Goal: Task Accomplishment & Management: Use online tool/utility

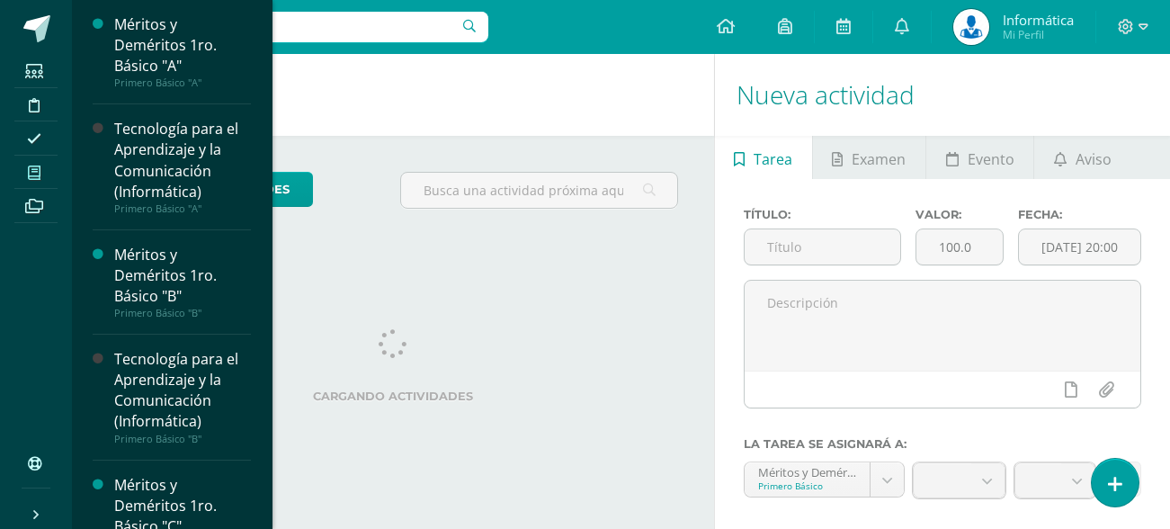
click at [22, 177] on span at bounding box center [34, 172] width 40 height 24
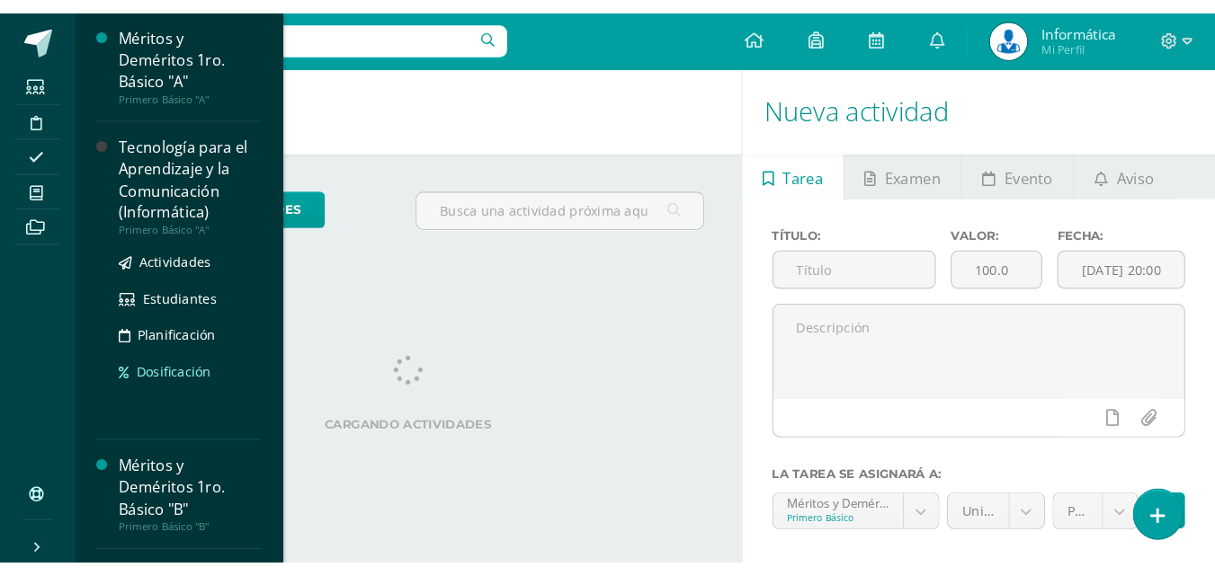
scroll to position [180, 0]
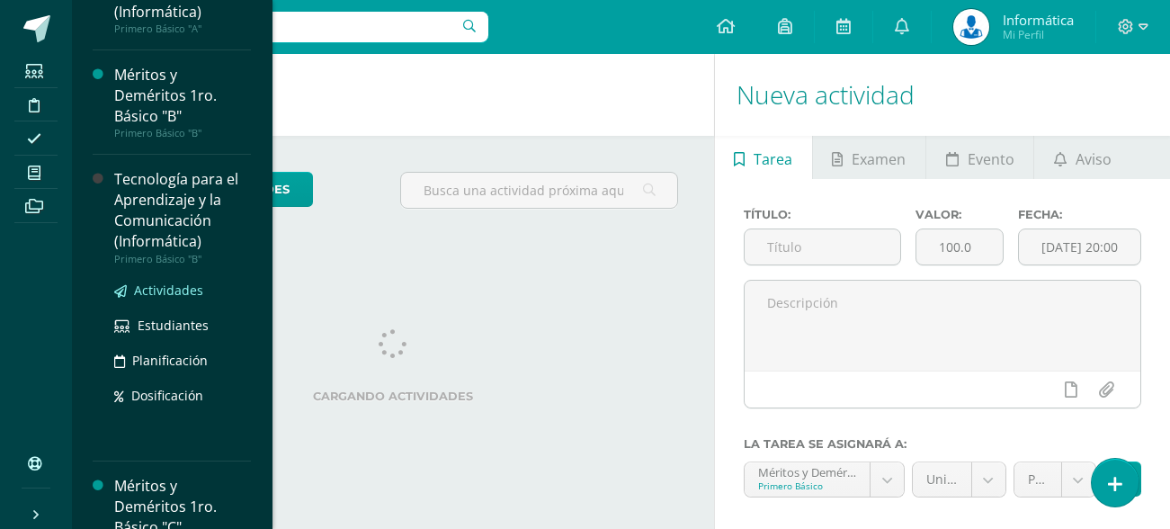
click at [184, 288] on span "Actividades" at bounding box center [168, 289] width 69 height 17
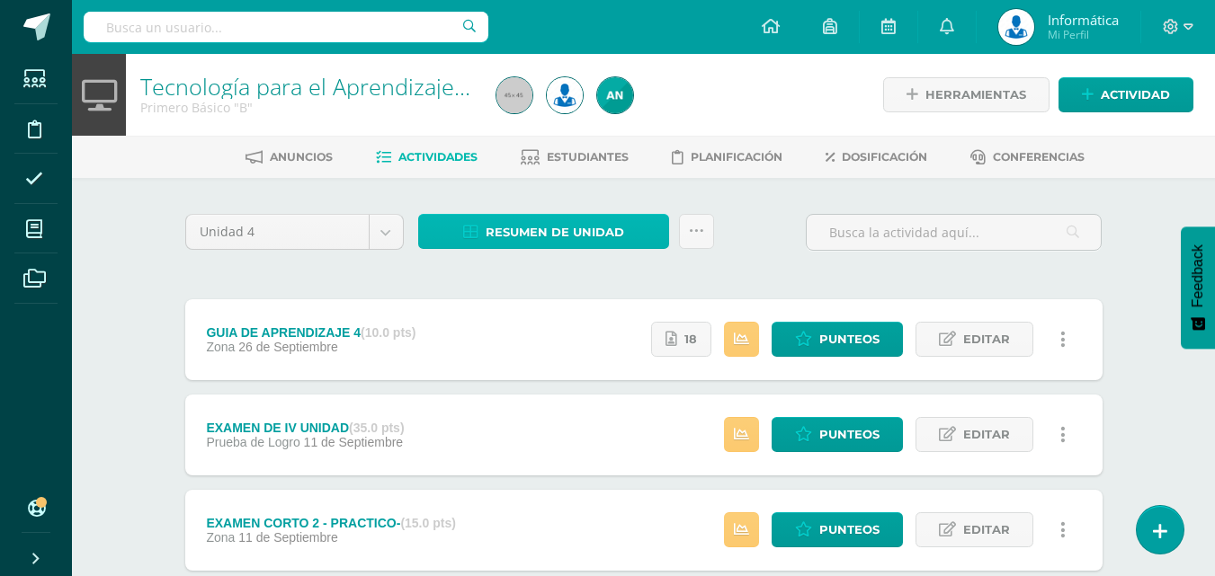
click at [551, 221] on span "Resumen de unidad" at bounding box center [555, 232] width 138 height 33
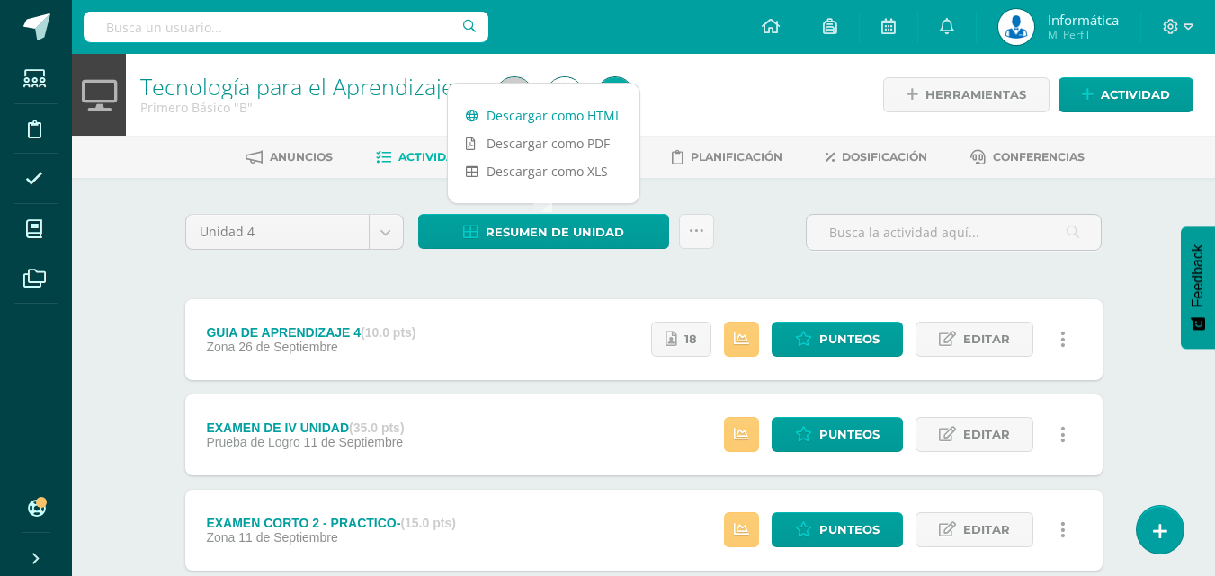
click at [562, 121] on link "Descargar como HTML" at bounding box center [544, 116] width 192 height 28
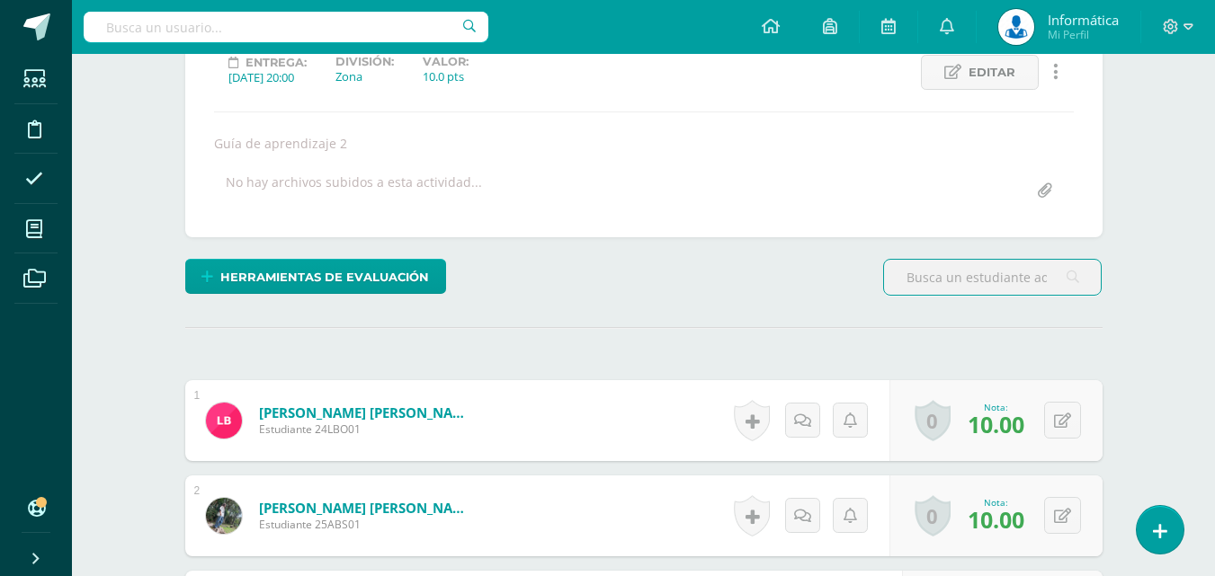
scroll to position [621, 0]
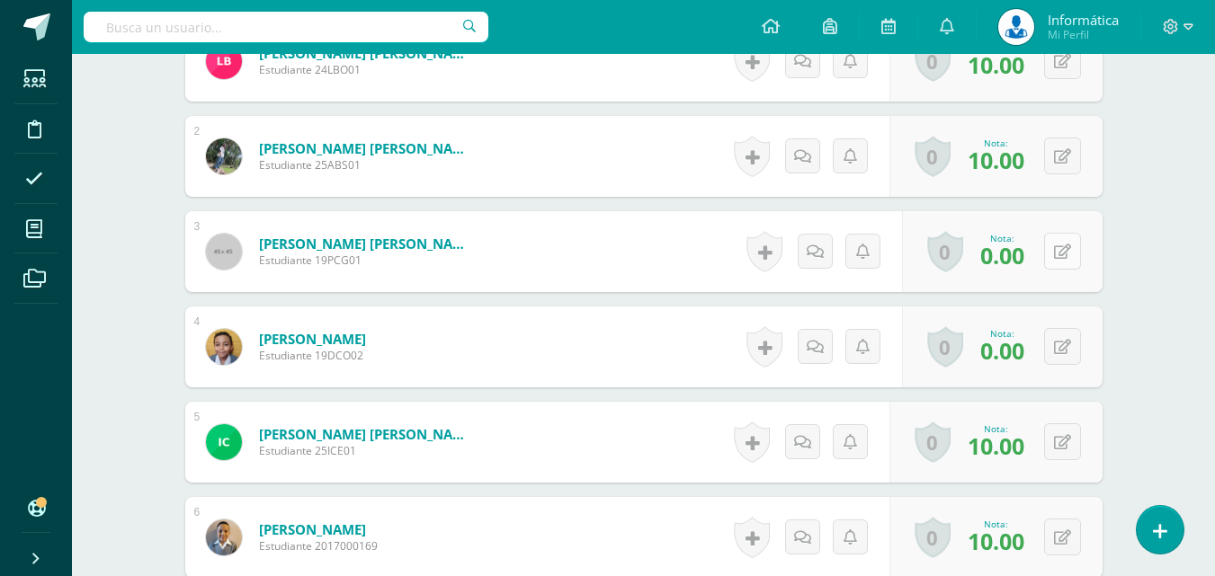
click at [1065, 263] on button at bounding box center [1062, 251] width 37 height 37
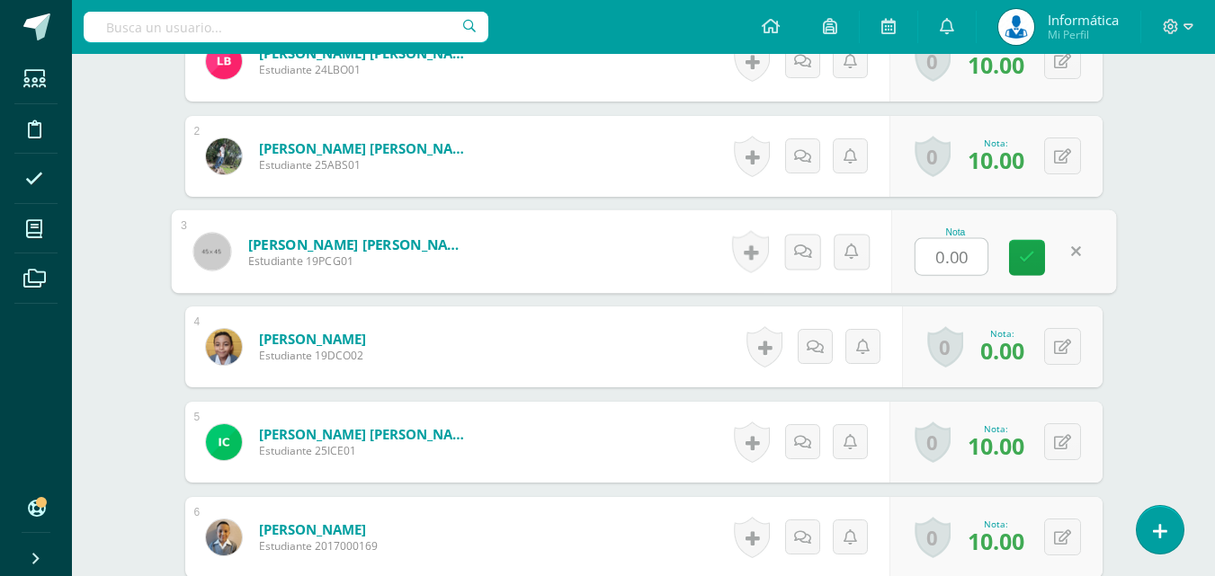
type input "8"
click at [1035, 255] on link at bounding box center [1027, 258] width 36 height 36
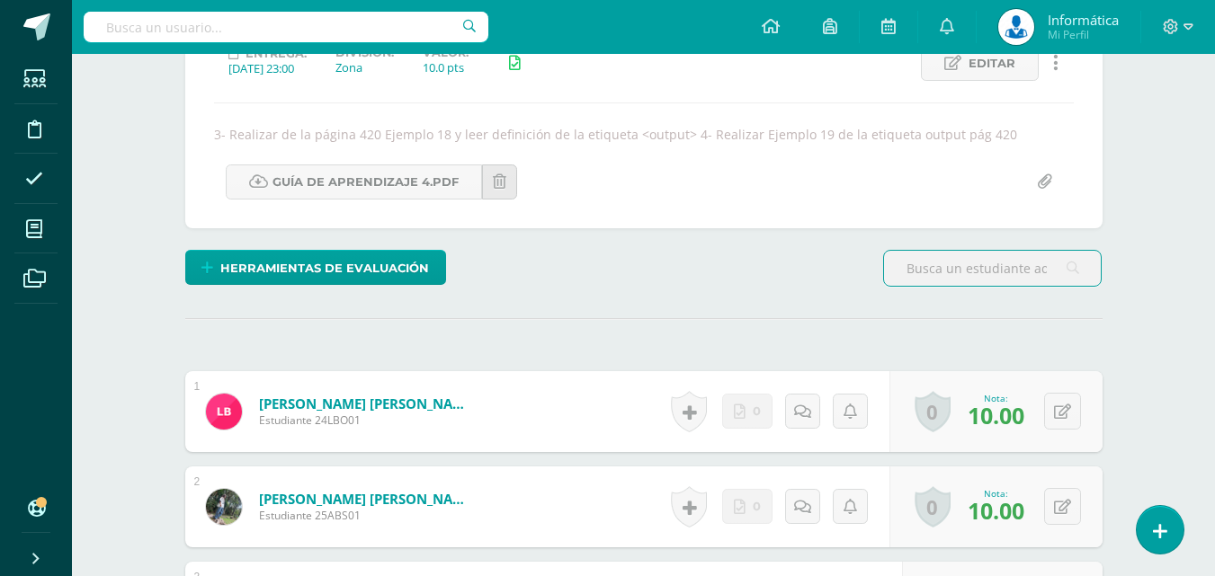
scroll to position [630, 0]
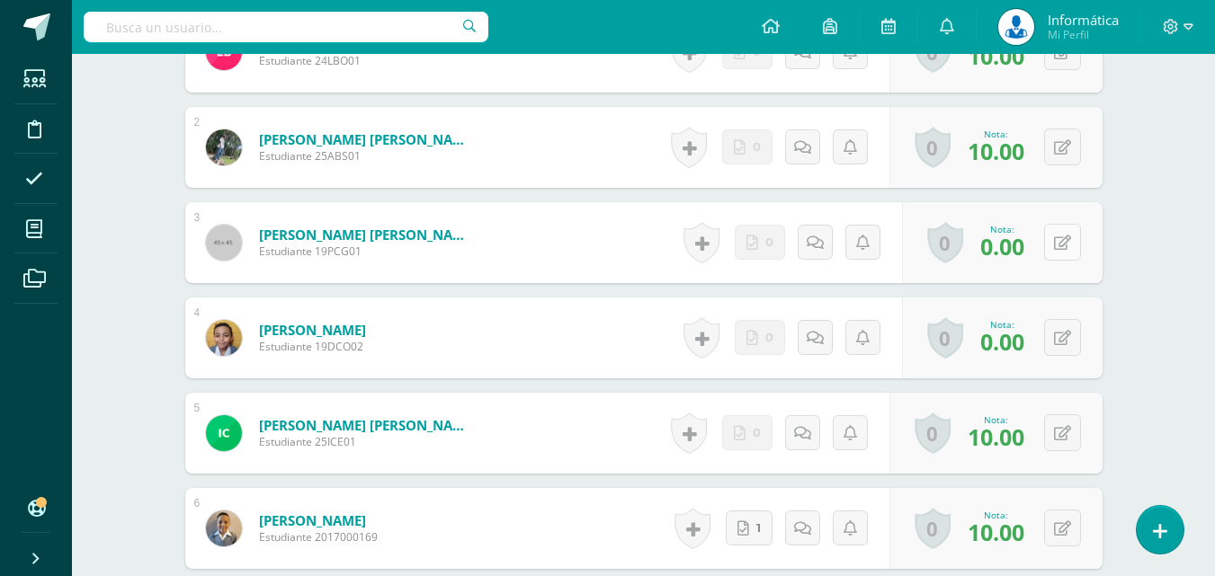
click at [1068, 240] on icon at bounding box center [1062, 243] width 17 height 15
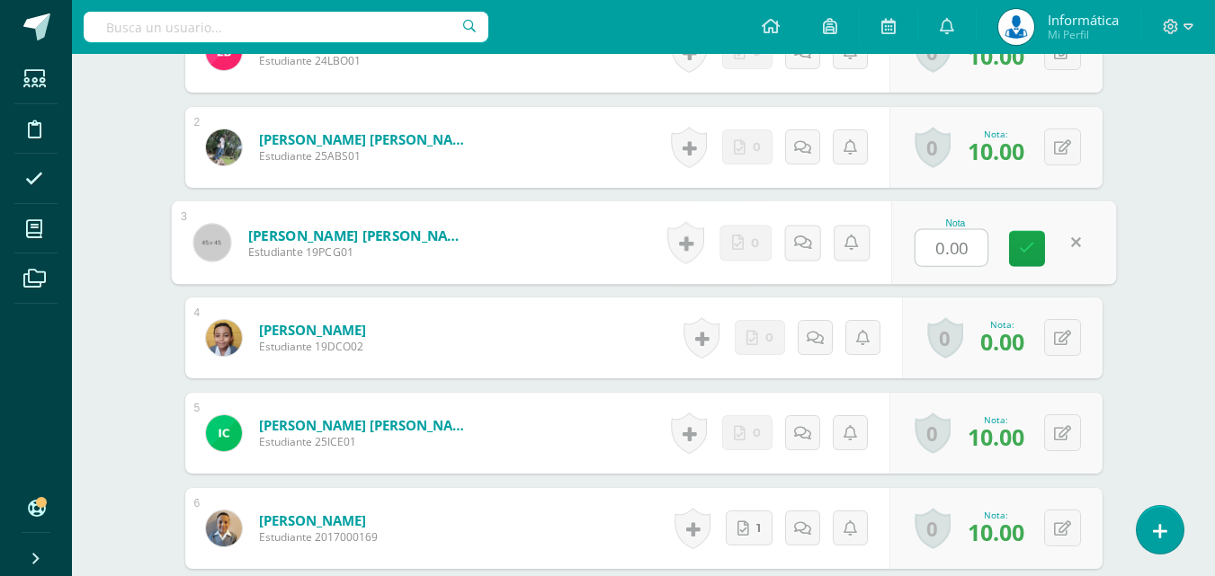
type input "8"
click at [1024, 241] on icon at bounding box center [1027, 248] width 16 height 15
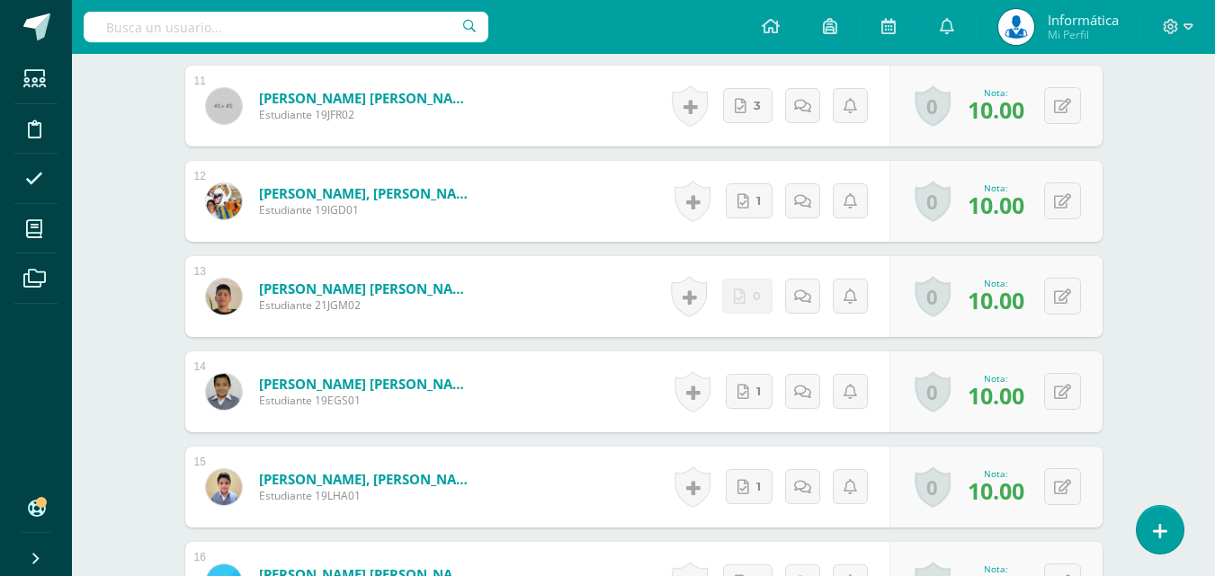
scroll to position [1979, 0]
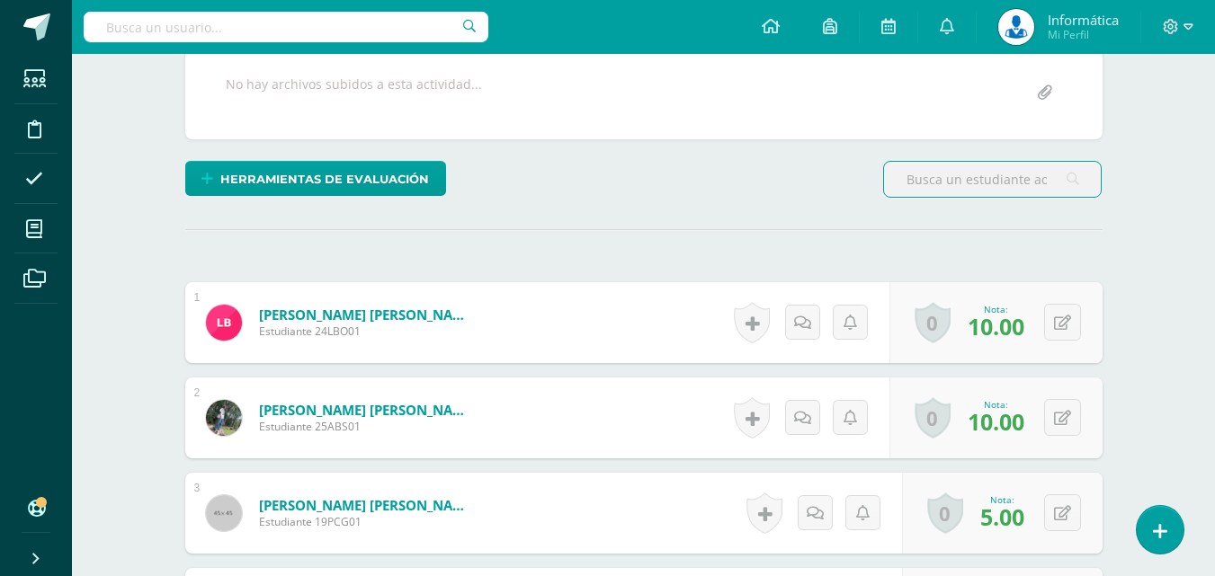
scroll to position [719, 0]
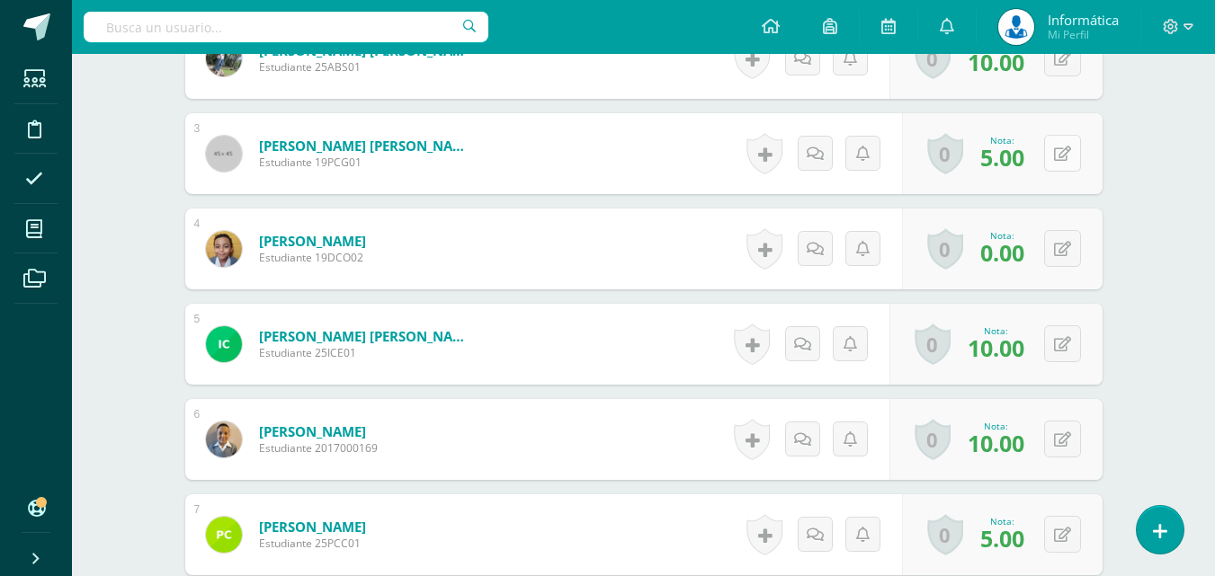
click at [1069, 159] on icon at bounding box center [1062, 154] width 17 height 15
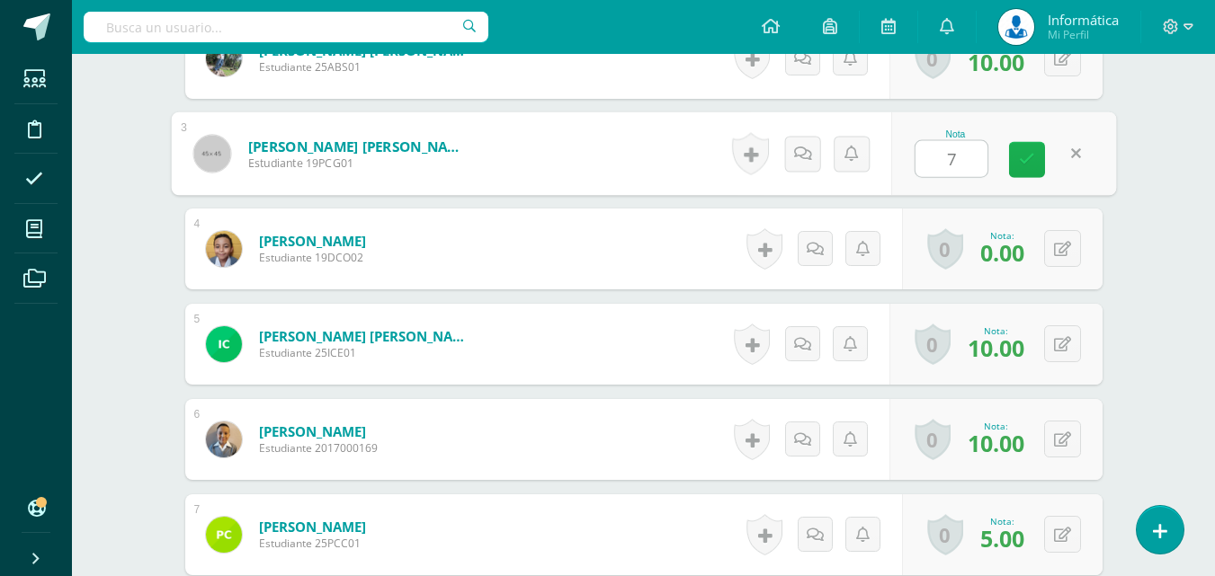
click at [1036, 160] on link at bounding box center [1027, 160] width 36 height 36
click at [1067, 166] on button at bounding box center [1075, 154] width 38 height 38
type input "8"
click at [1040, 151] on link at bounding box center [1027, 160] width 36 height 36
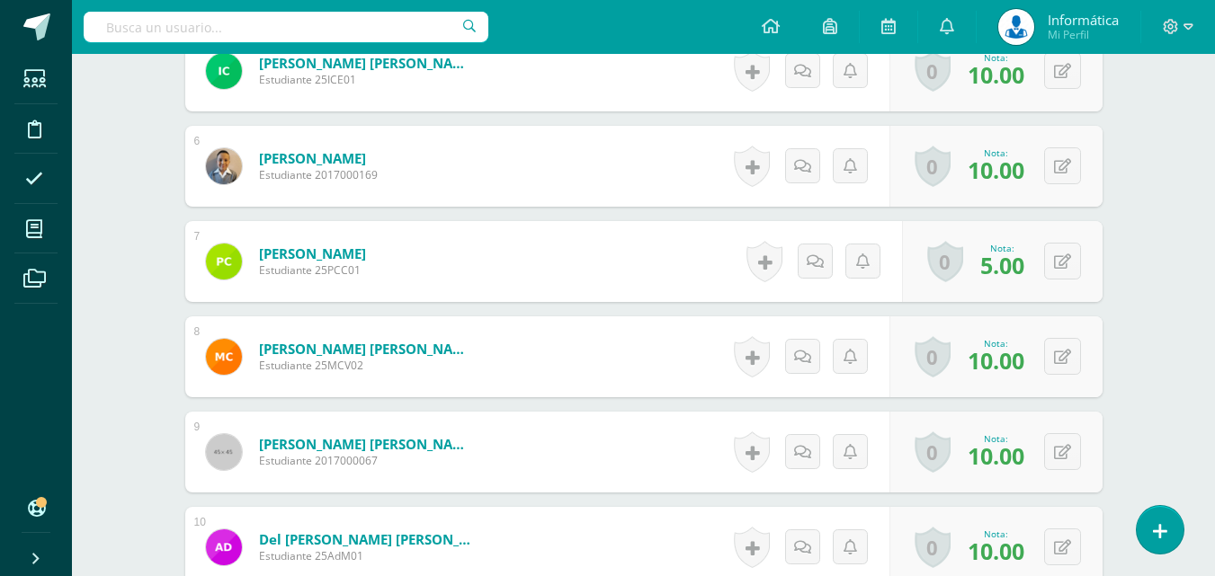
scroll to position [0, 0]
